Goal: Task Accomplishment & Management: Manage account settings

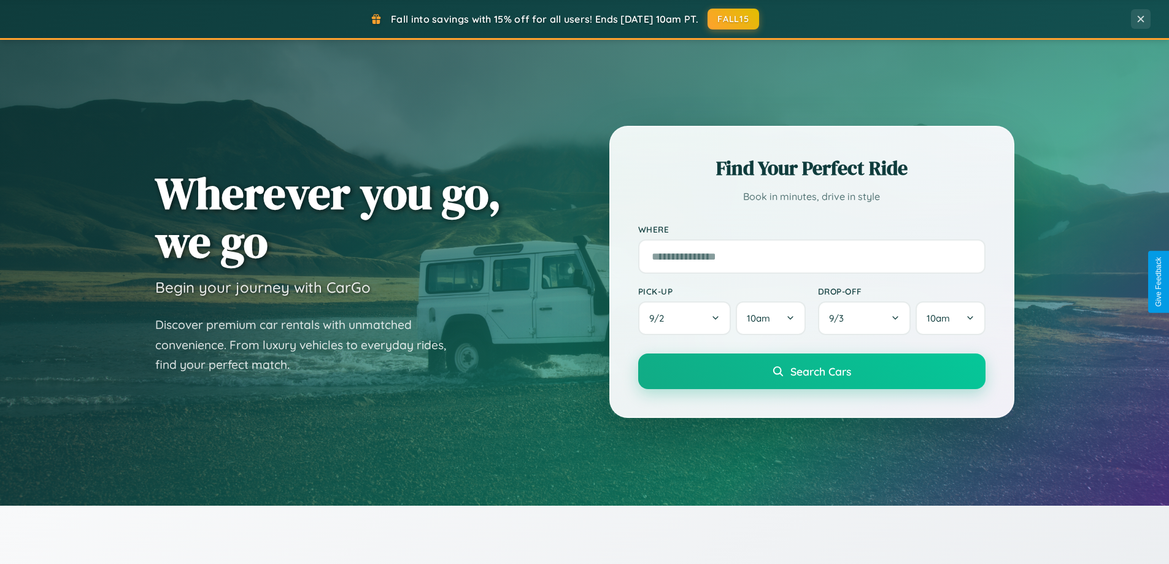
scroll to position [529, 0]
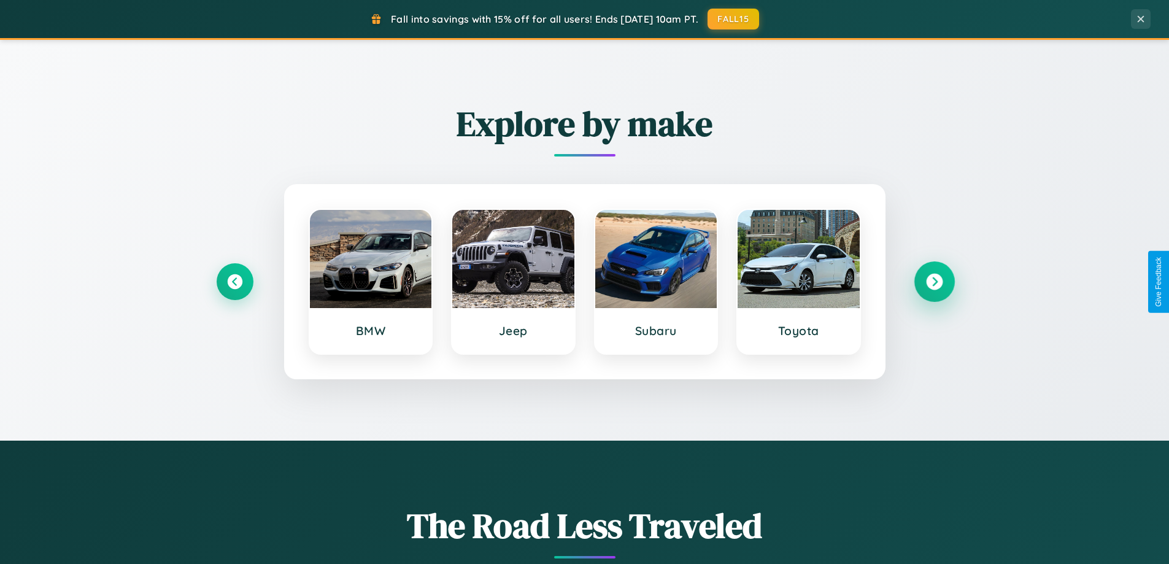
click at [934, 282] on icon at bounding box center [934, 282] width 17 height 17
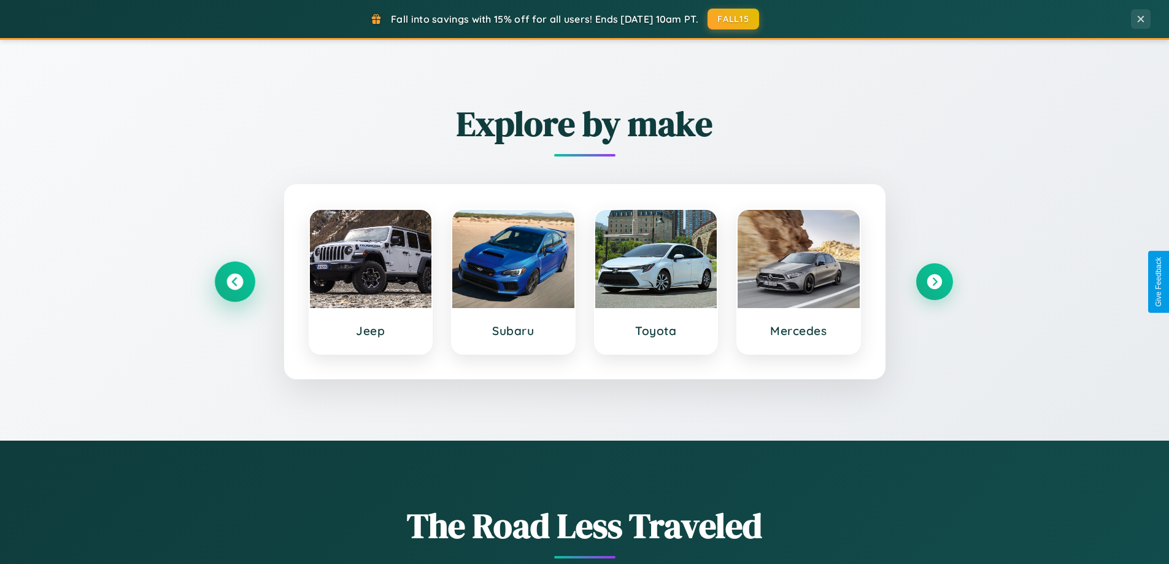
click at [234, 282] on icon at bounding box center [234, 282] width 17 height 17
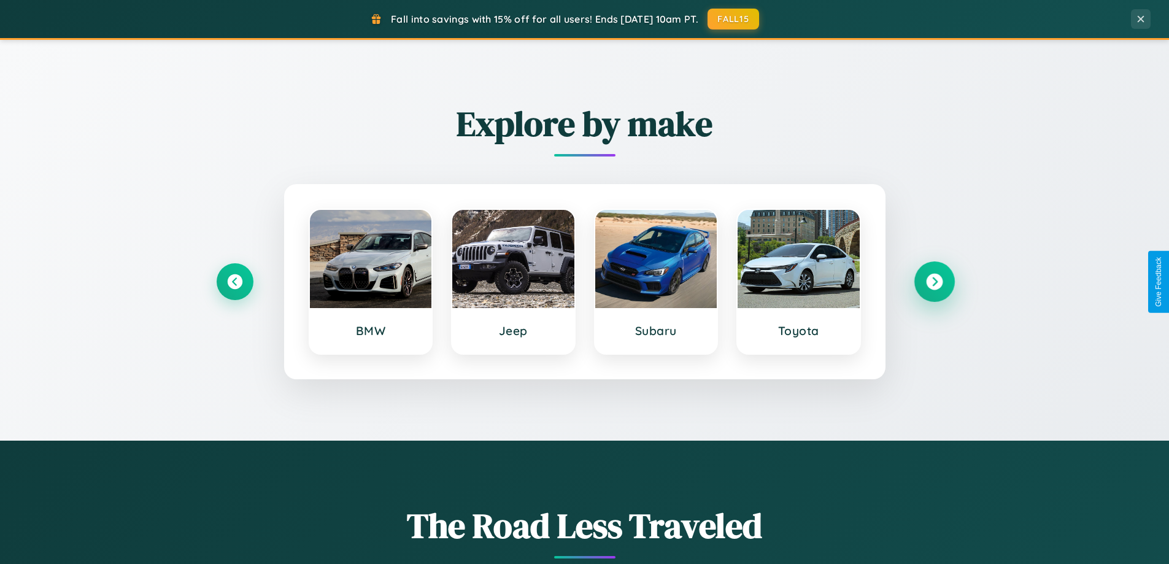
click at [934, 282] on icon at bounding box center [934, 282] width 17 height 17
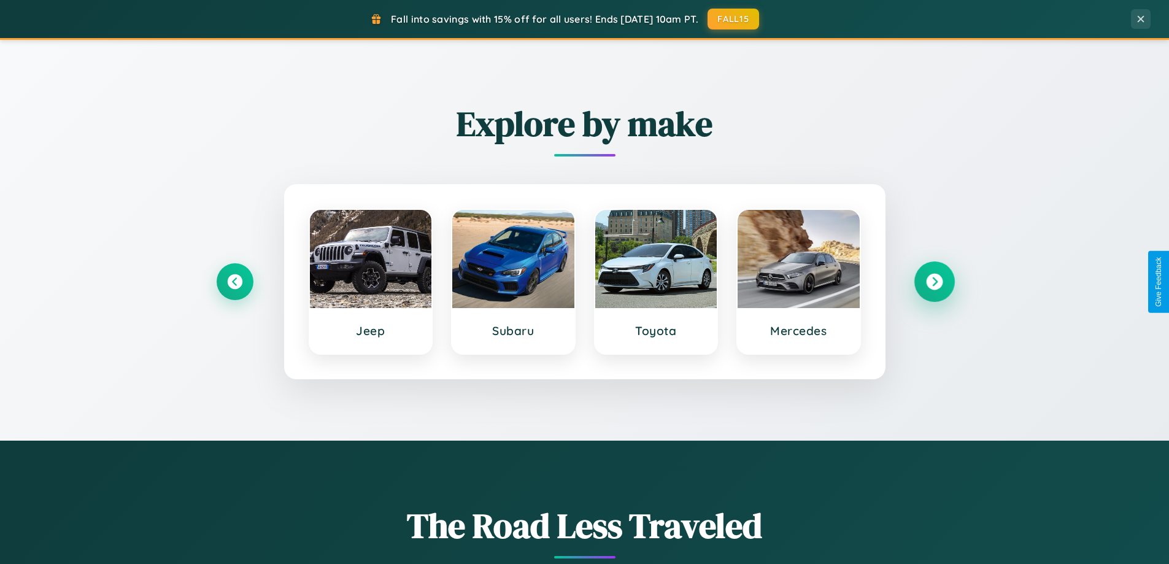
click at [934, 282] on icon at bounding box center [934, 282] width 17 height 17
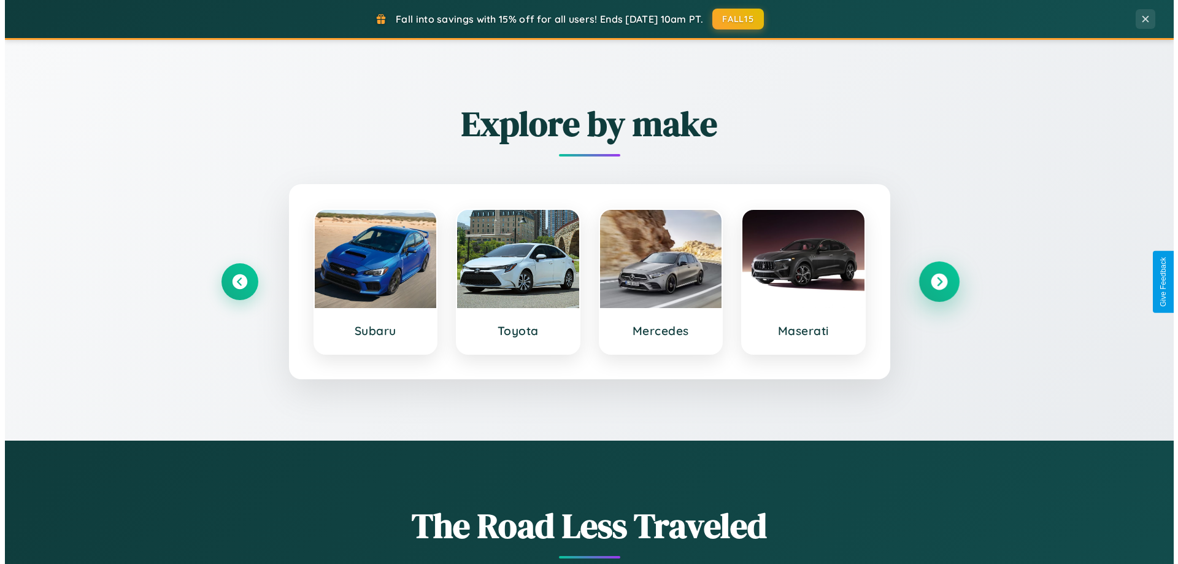
scroll to position [0, 0]
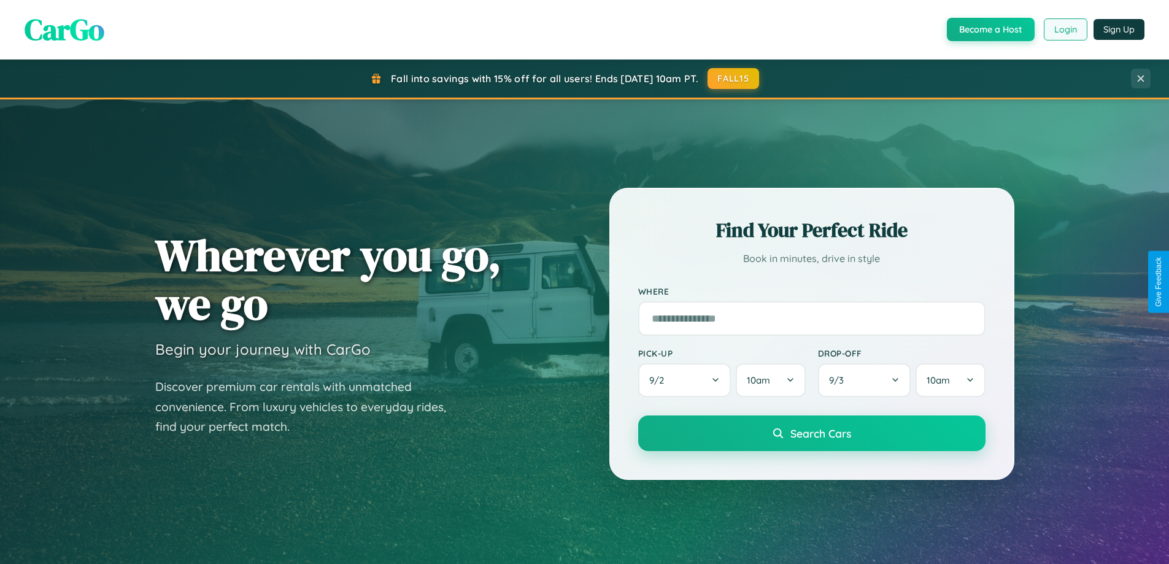
click at [1065, 29] on button "Login" at bounding box center [1066, 29] width 44 height 22
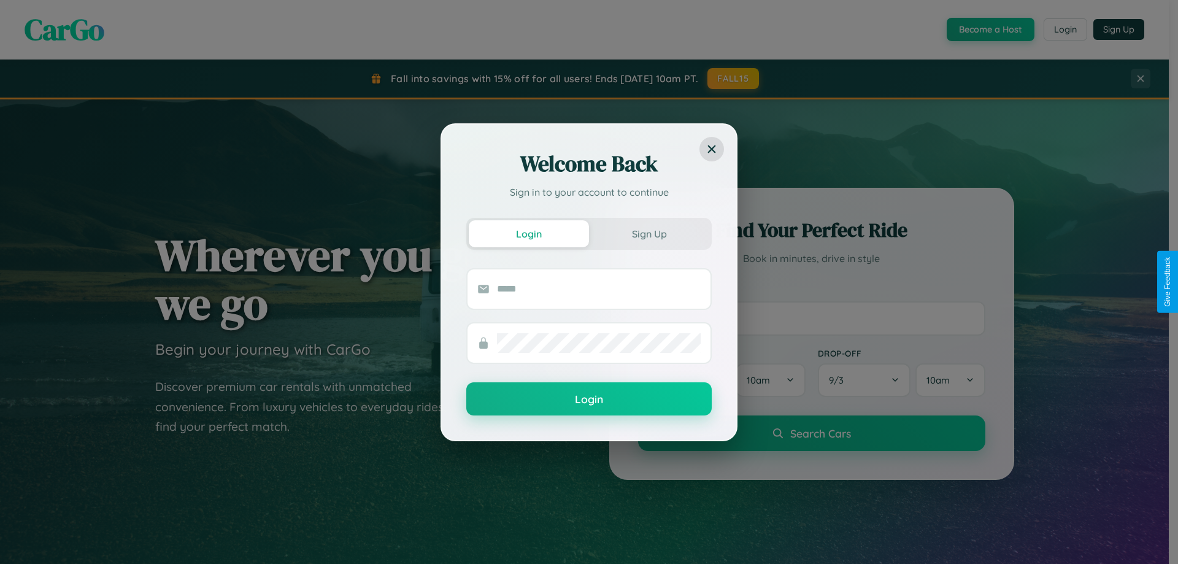
click at [989, 29] on div "Welcome Back Sign in to your account to continue Login Sign Up Login" at bounding box center [589, 282] width 1178 height 564
click at [649, 233] on button "Sign Up" at bounding box center [649, 233] width 120 height 27
